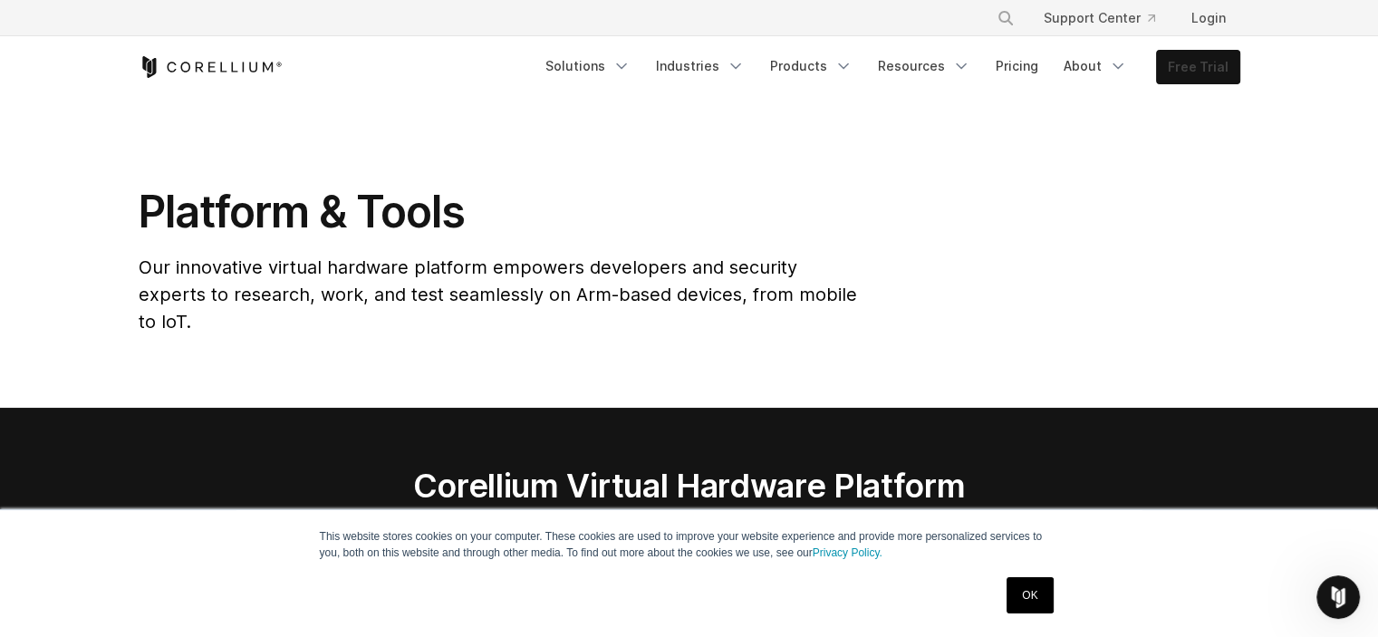
click at [1196, 72] on link "Free Trial" at bounding box center [1198, 67] width 82 height 33
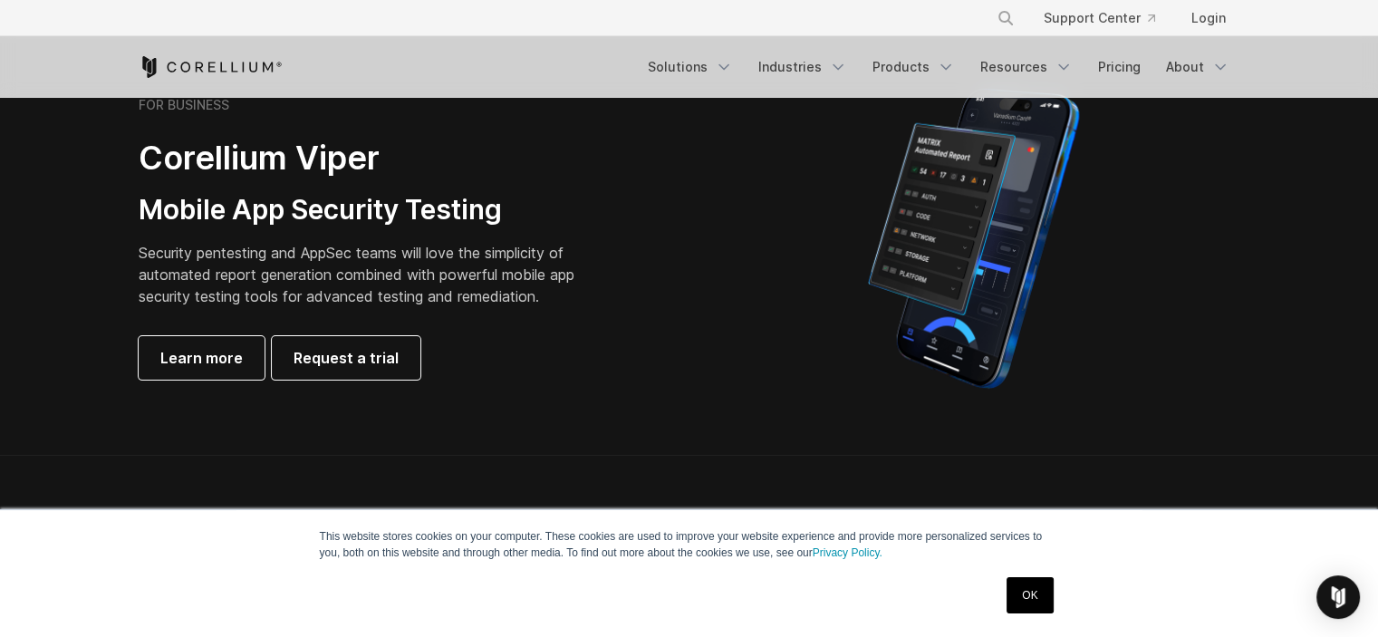
scroll to position [453, 0]
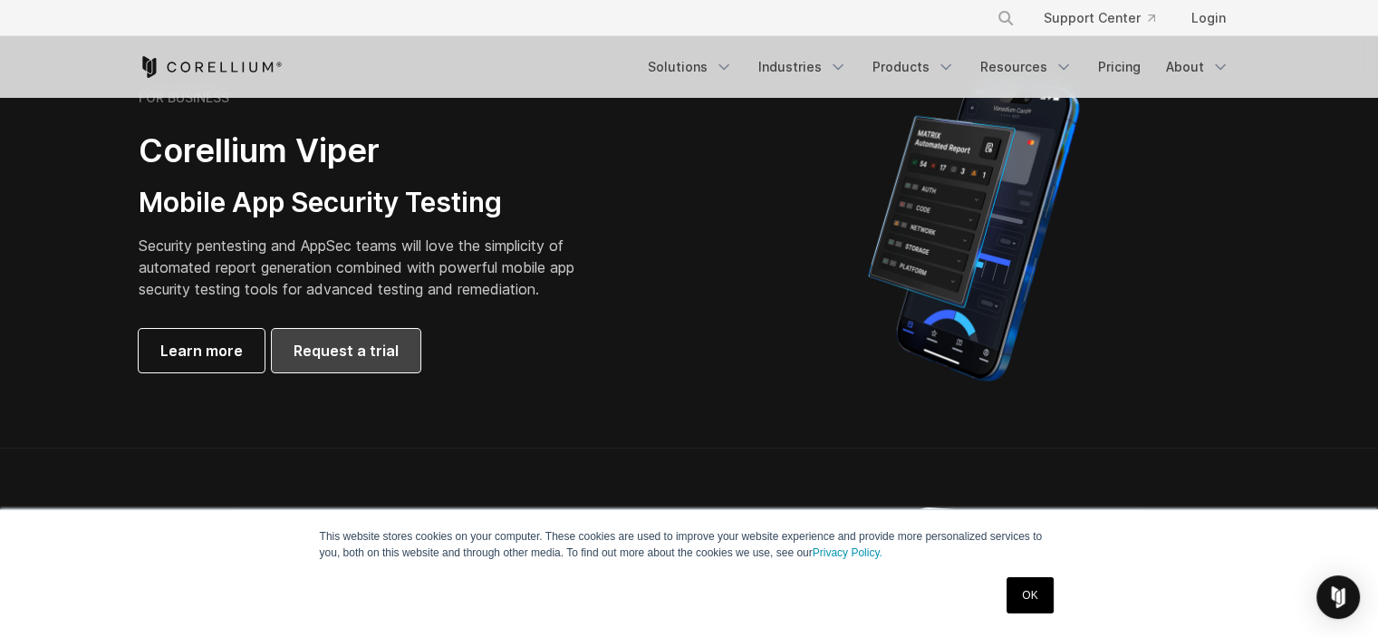
click at [363, 347] on span "Request a trial" at bounding box center [346, 351] width 105 height 22
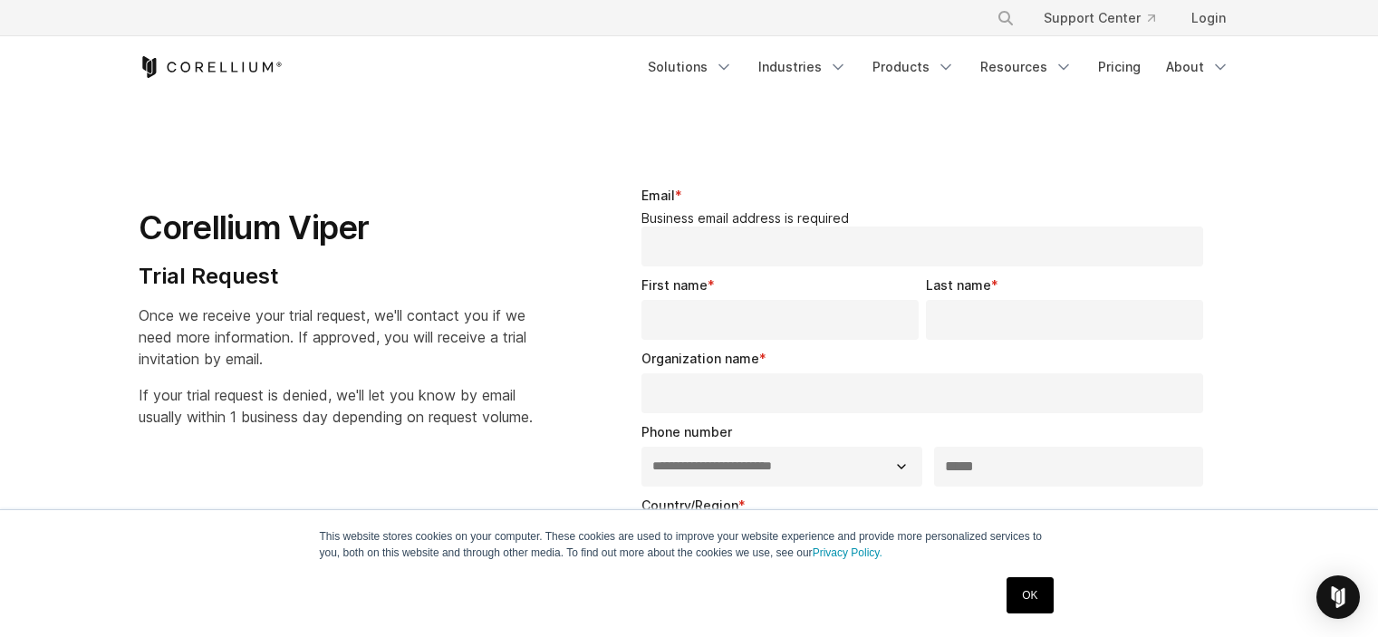
select select "**"
